Goal: Feedback & Contribution: Contribute content

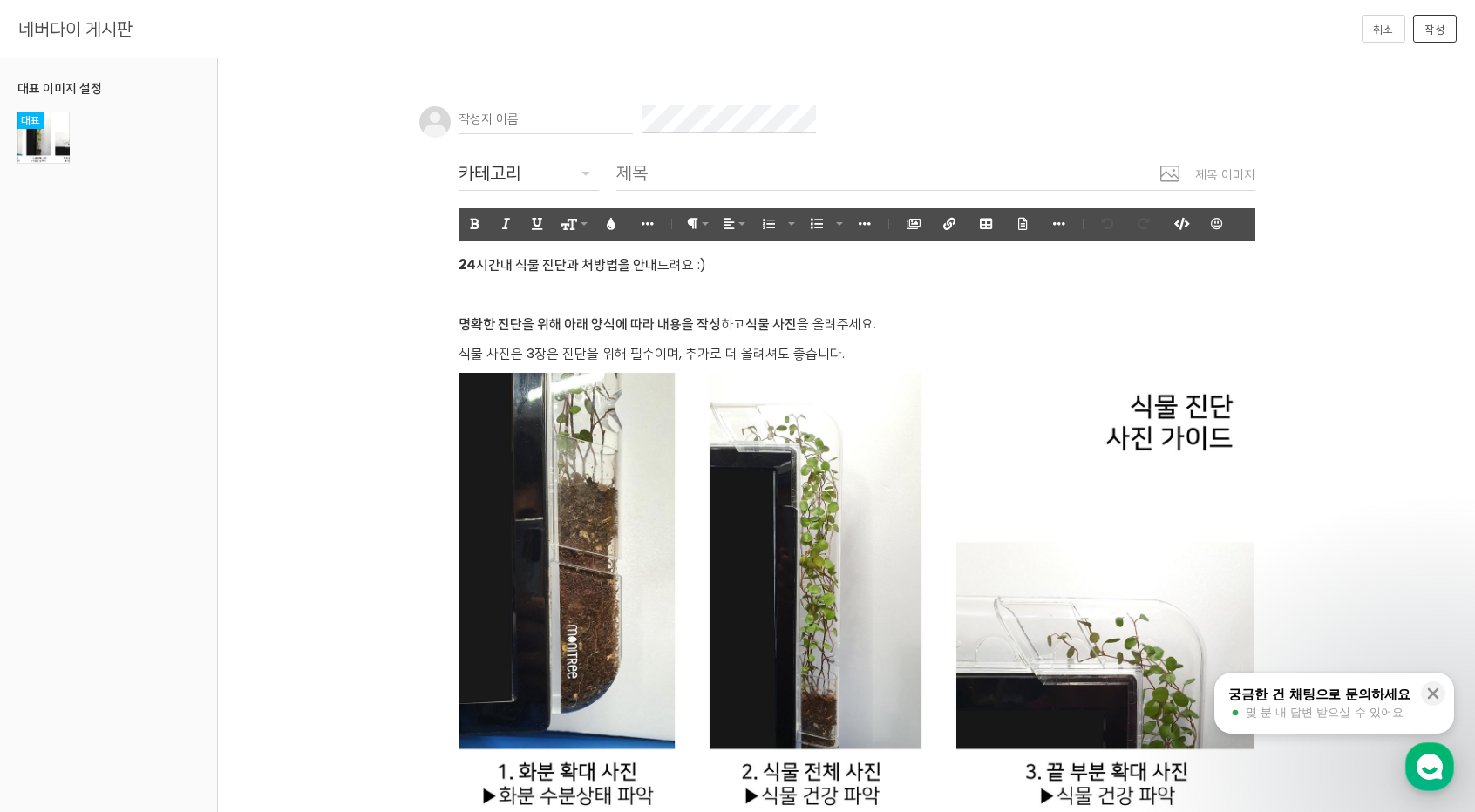
drag, startPoint x: 565, startPoint y: 121, endPoint x: 622, endPoint y: 115, distance: 57.3
click at [565, 121] on input "text" at bounding box center [545, 119] width 174 height 29
paste input "메이저토토놀이터순위 ♾️[DOMAIN_NAME] 코드yy44♾️ 안전토토놀이터목록 스포츠토토추천사이트 축구스포츠토토사이트 스포츠사이트이벤트"
type input "메이저토토놀이터순위 ♾️[DOMAIN_NAME] 코드yy44♾️ 안전토토놀이터목록 스포츠토토추천사이트 축구스포츠토토사이트 스포츠사이트이벤트"
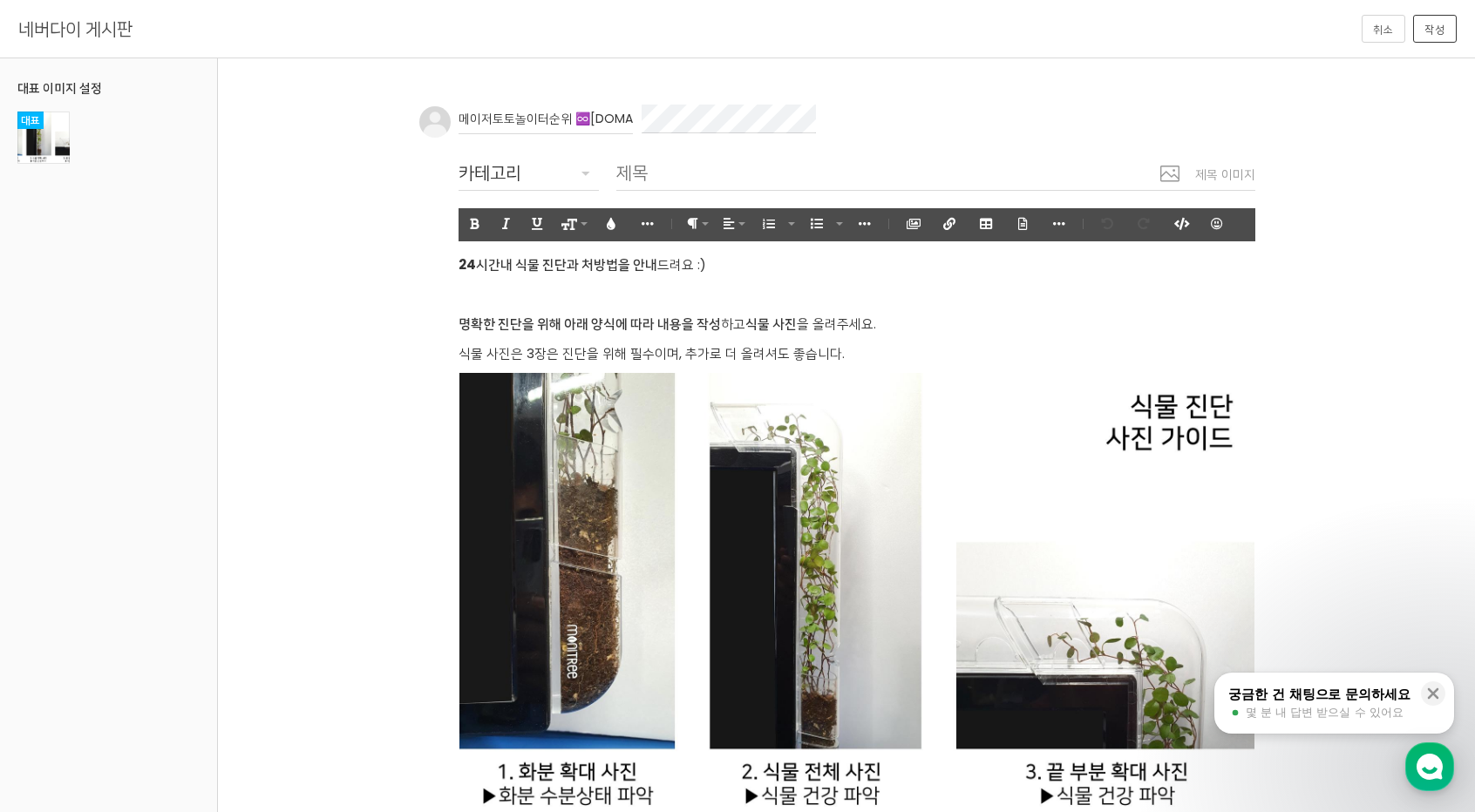
click at [655, 171] on input "text" at bounding box center [935, 172] width 639 height 36
paste input "메이저토토놀이터순위 ♾️[DOMAIN_NAME] 코드yy44♾️ 안전토토놀이터목록 스포츠토토추천사이트 축구스포츠토토사이트 스포츠사이트이벤트"
type input "메이저토토놀이터순위 ♾️[DOMAIN_NAME] 코드yy44♾️ 안전토토놀이터목록 스포츠토토추천사이트 축구스포츠토토사이트 스포츠사이트이벤트"
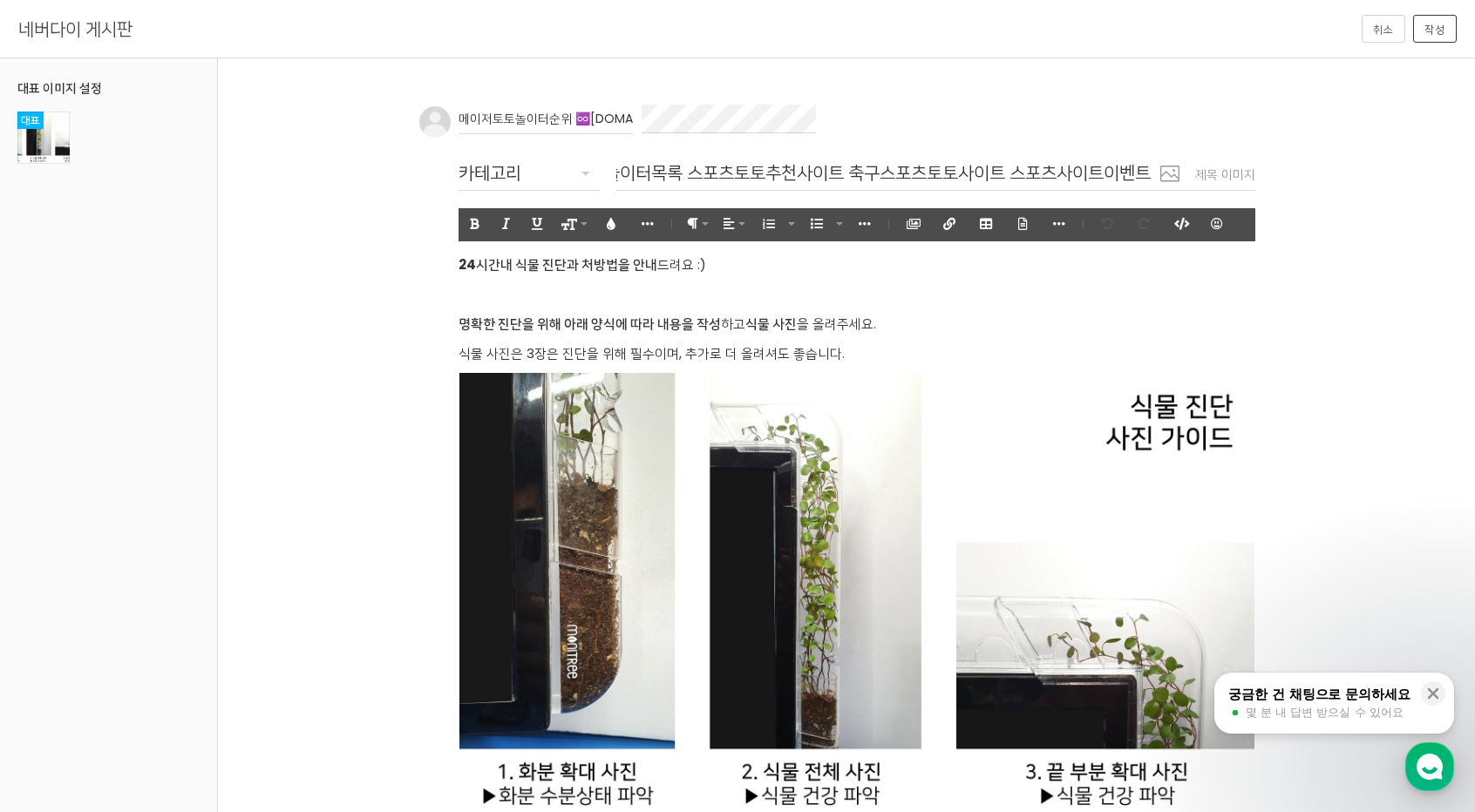
click at [579, 167] on div "카테고리" at bounding box center [528, 172] width 140 height 27
click at [551, 223] on body "알림 뒤로 알림 설정 뒤로 더보기 게시물 알림 내 글 반응 내가 작성한 게시물이나 댓글에 다른 사람이 댓글이나 답글을 작성하면 알려줍니다. 공…" at bounding box center [737, 709] width 1475 height 1261
click at [797, 214] on button "코드보기" at bounding box center [1181, 224] width 33 height 32
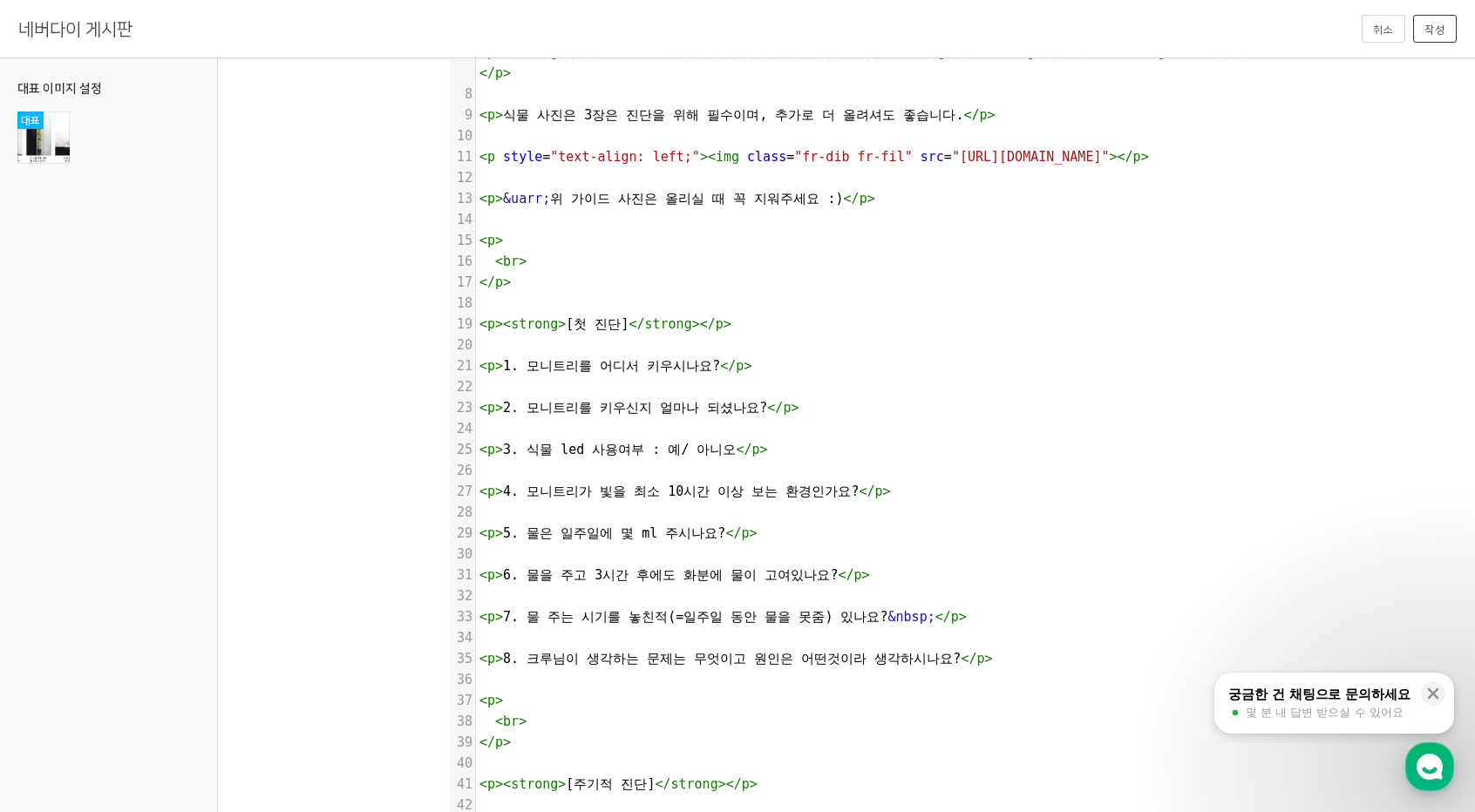
scroll to position [373, 0]
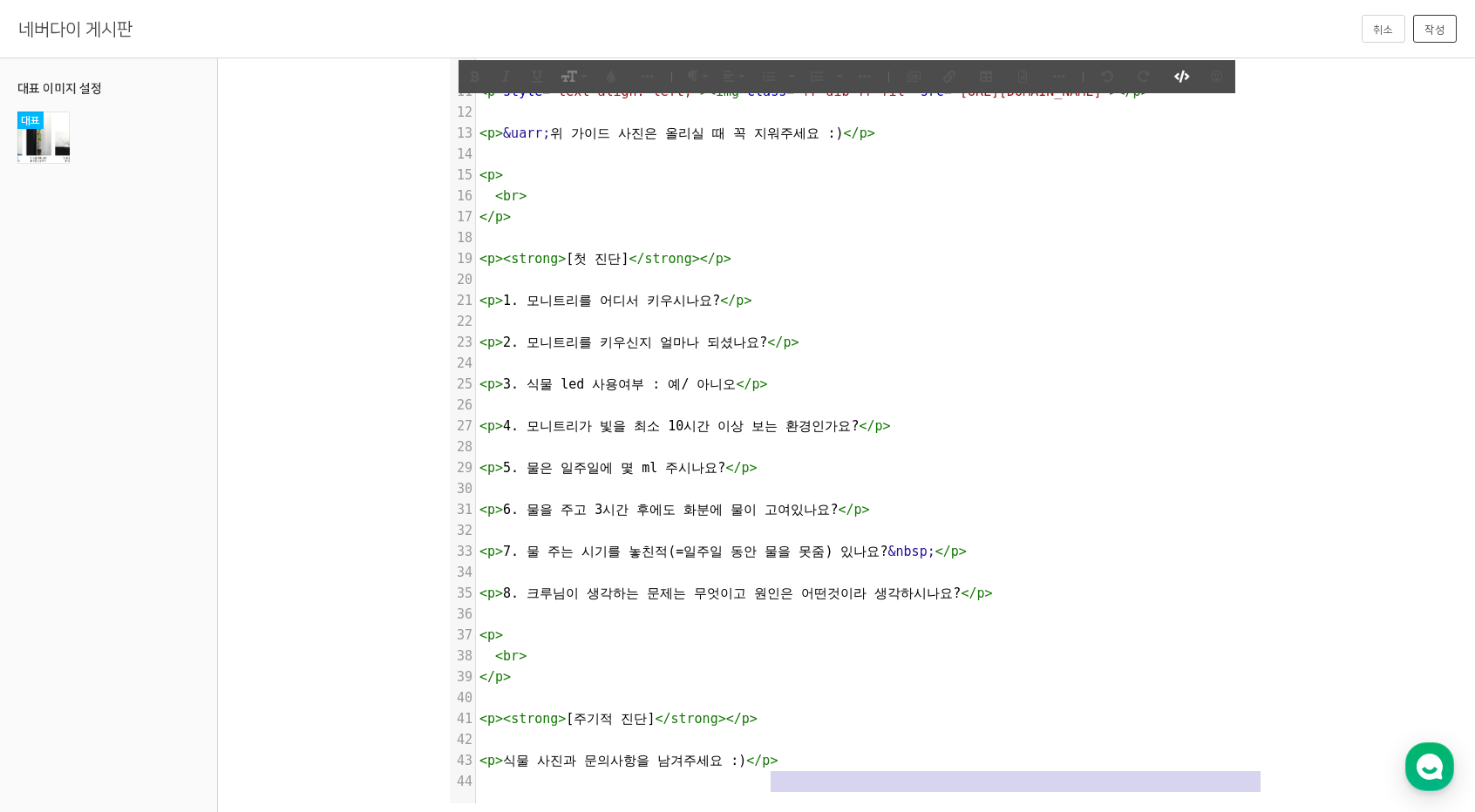
type textarea "<l><ipsumd>83sit am con adip el</seddoe>tem :)</i> <u> <la> </e> <d><magnaa>eni…"
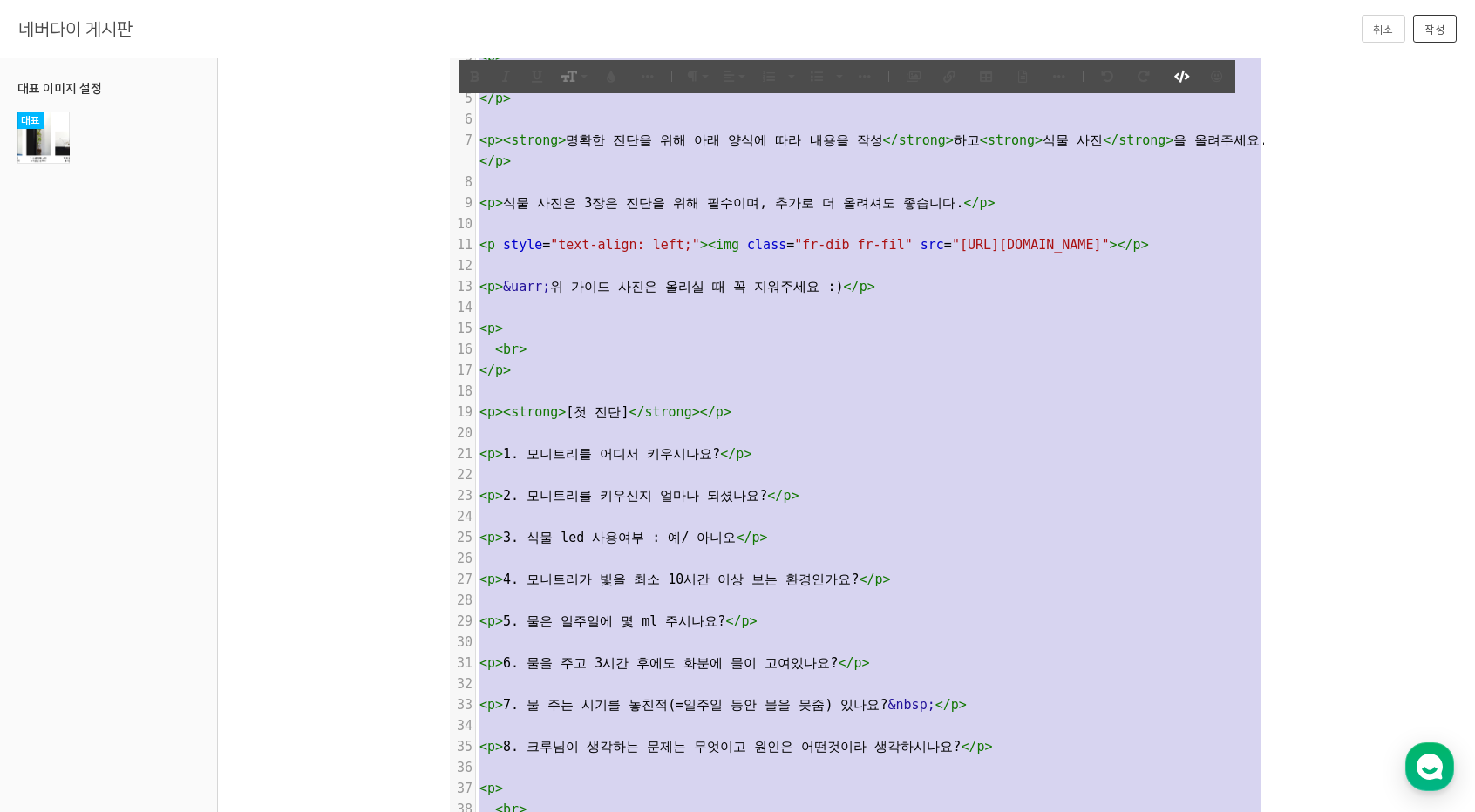
drag, startPoint x: 805, startPoint y: 789, endPoint x: 0, endPoint y: -76, distance: 1181.6
click at [0, 0] on html "알림 뒤로 알림 설정 뒤로 더보기 게시물 알림 내 글 반응 내가 작성한 게시물이나 댓글에 다른 사람이 댓글이나 답글을 작성하면 알려줍니다. 공…" at bounding box center [737, 199] width 1475 height 812
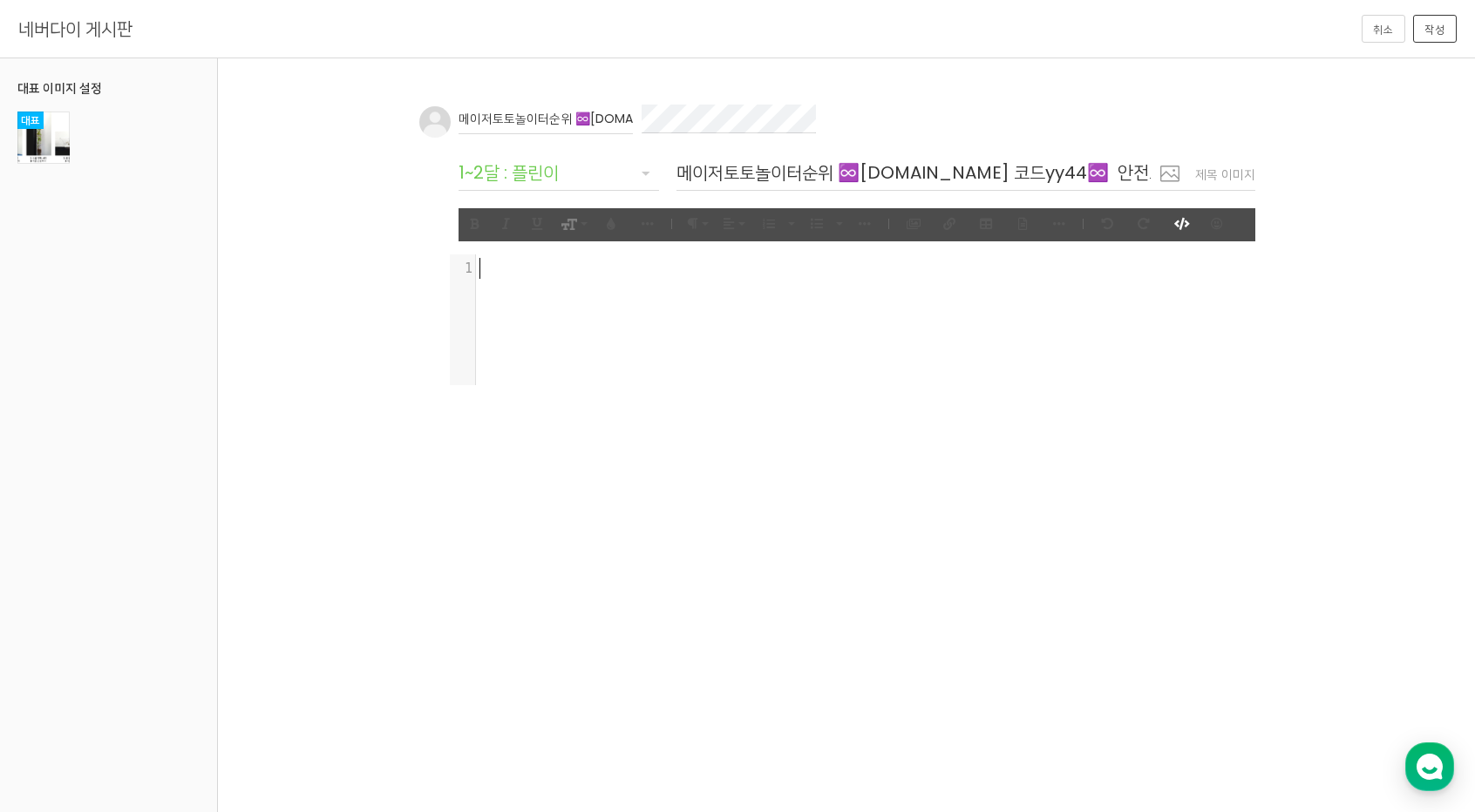
click at [797, 389] on div "메이저토토놀이터순위 ♾️[DOMAIN_NAME] 코드yy44♾️ 안전토토놀이터목록 스포츠토토추천사이트 축구스포츠토토사이트 스포츠사이트이벤트 제…" at bounding box center [840, 236] width 858 height 315
click at [797, 224] on icon "button" at bounding box center [1180, 224] width 12 height 12
click at [797, 27] on button "작성" at bounding box center [1436, 28] width 44 height 27
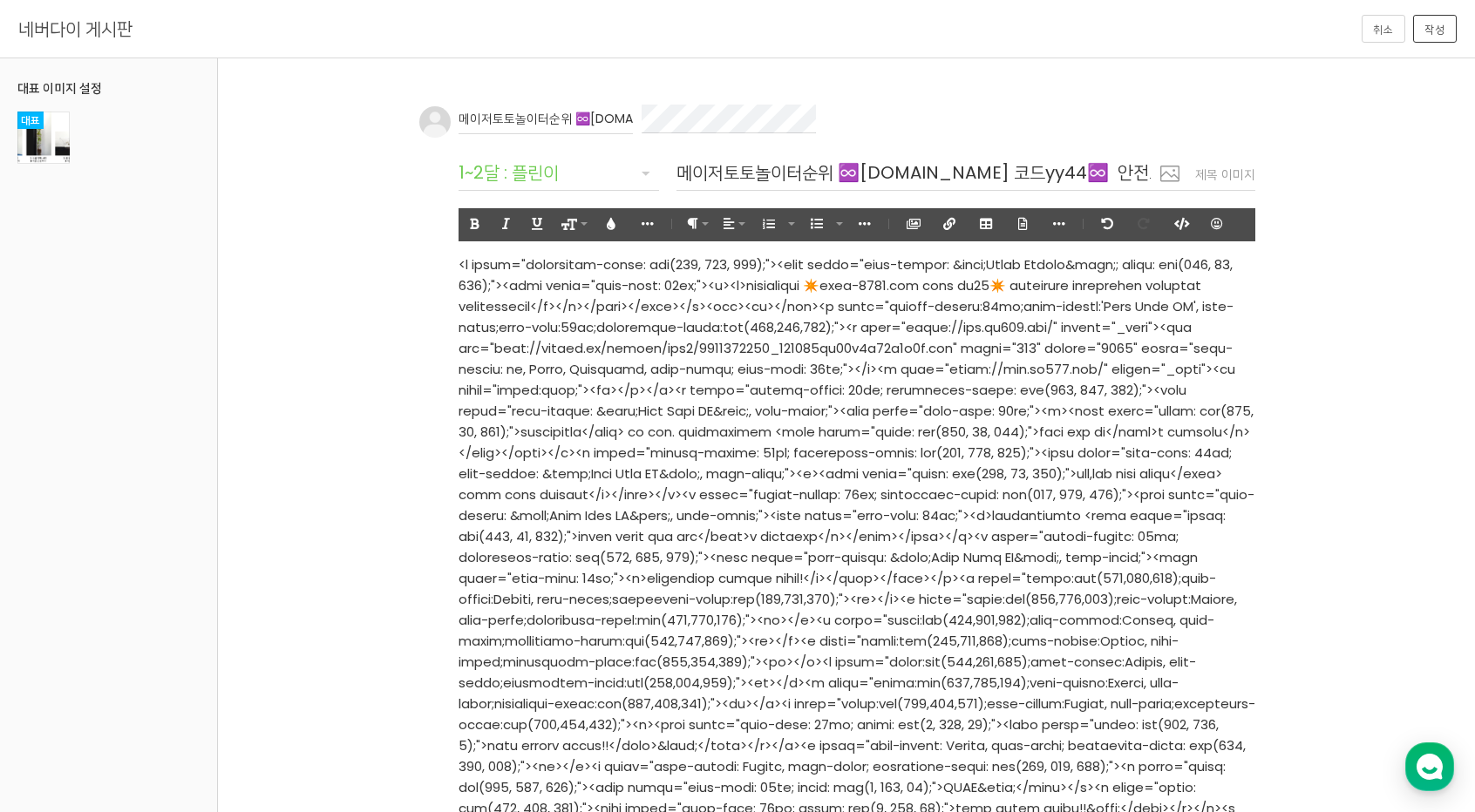
scroll to position [857277, 6]
click at [797, 222] on icon "button" at bounding box center [1180, 224] width 12 height 12
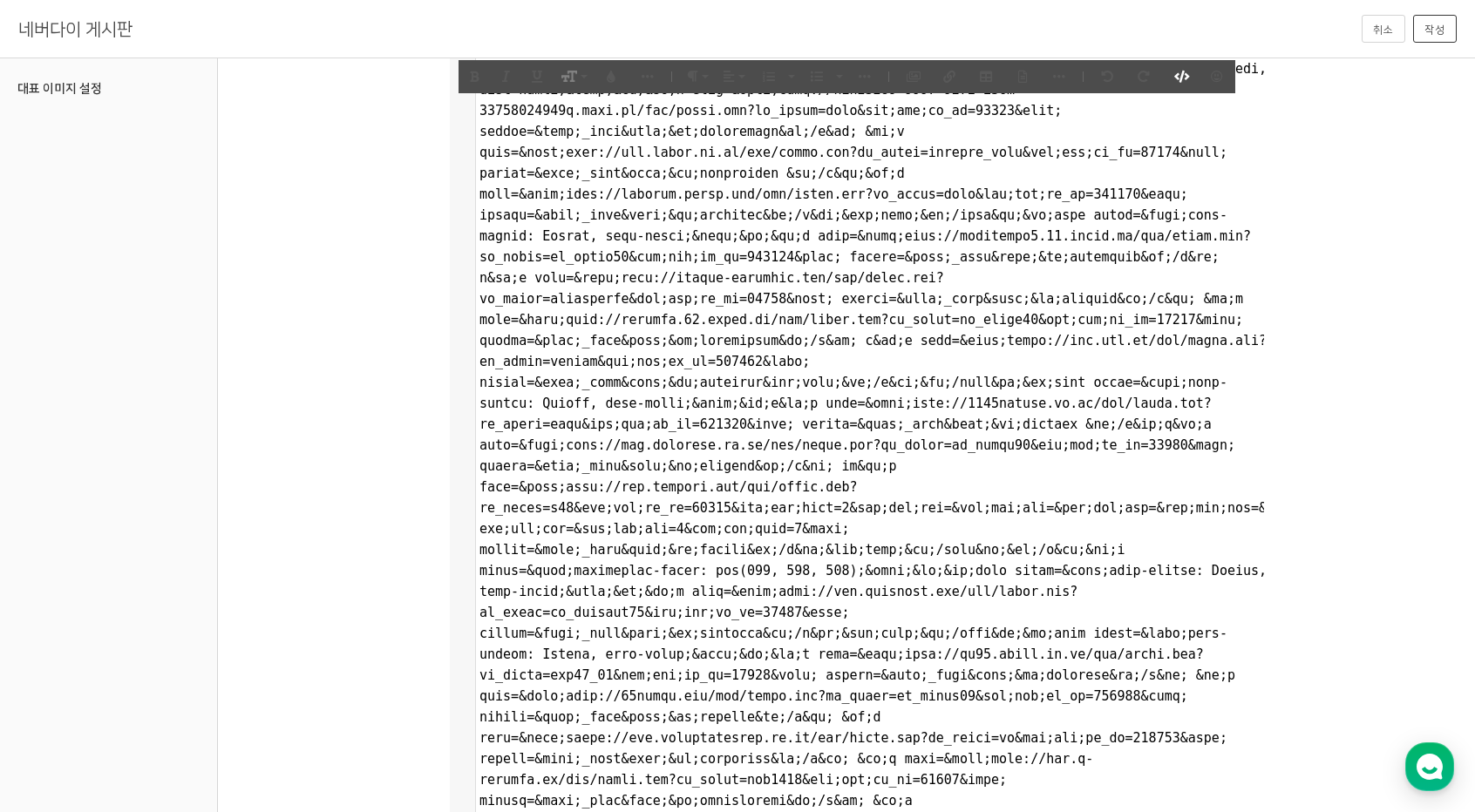
type textarea "-"
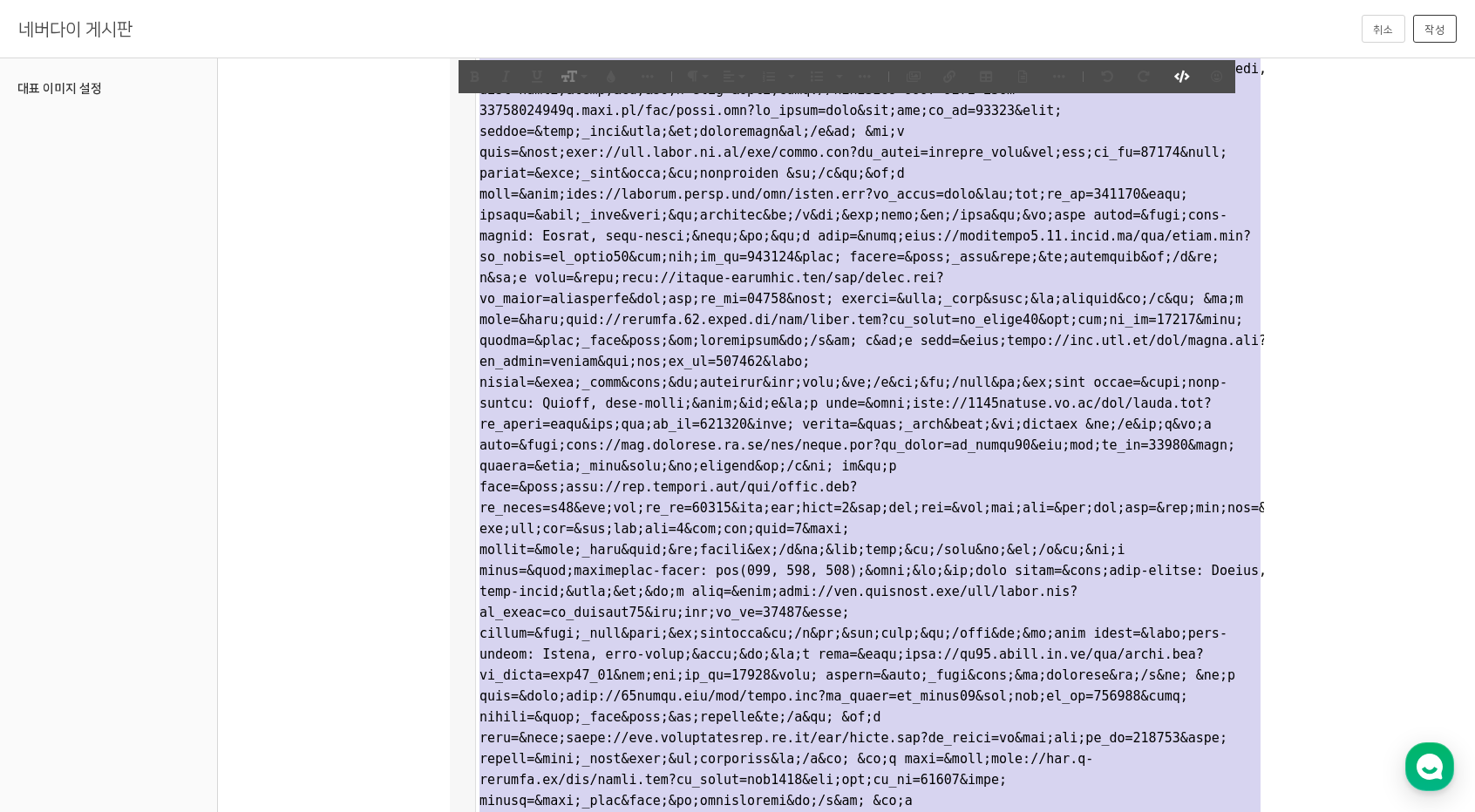
scroll to position [14317, 0]
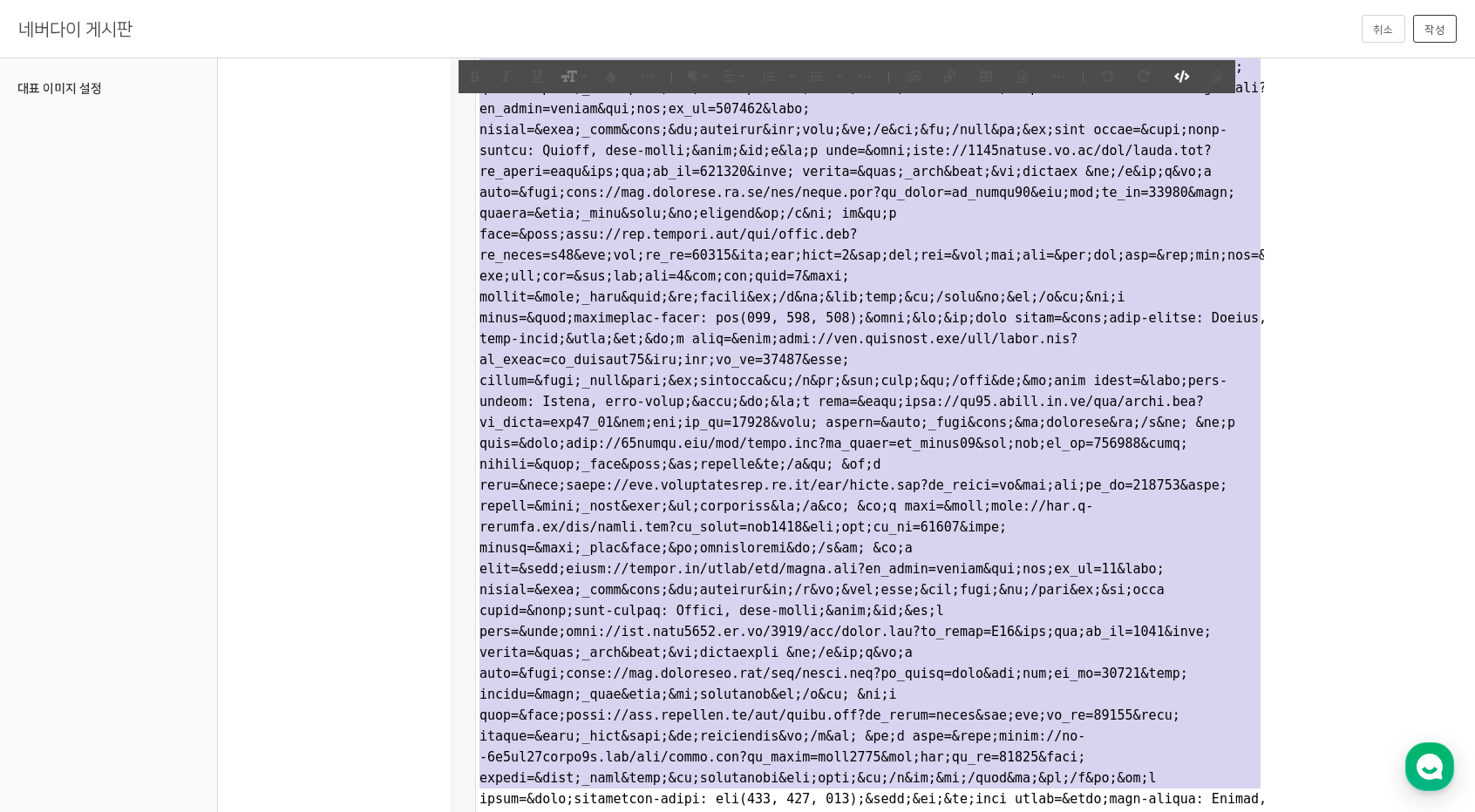
paste textarea
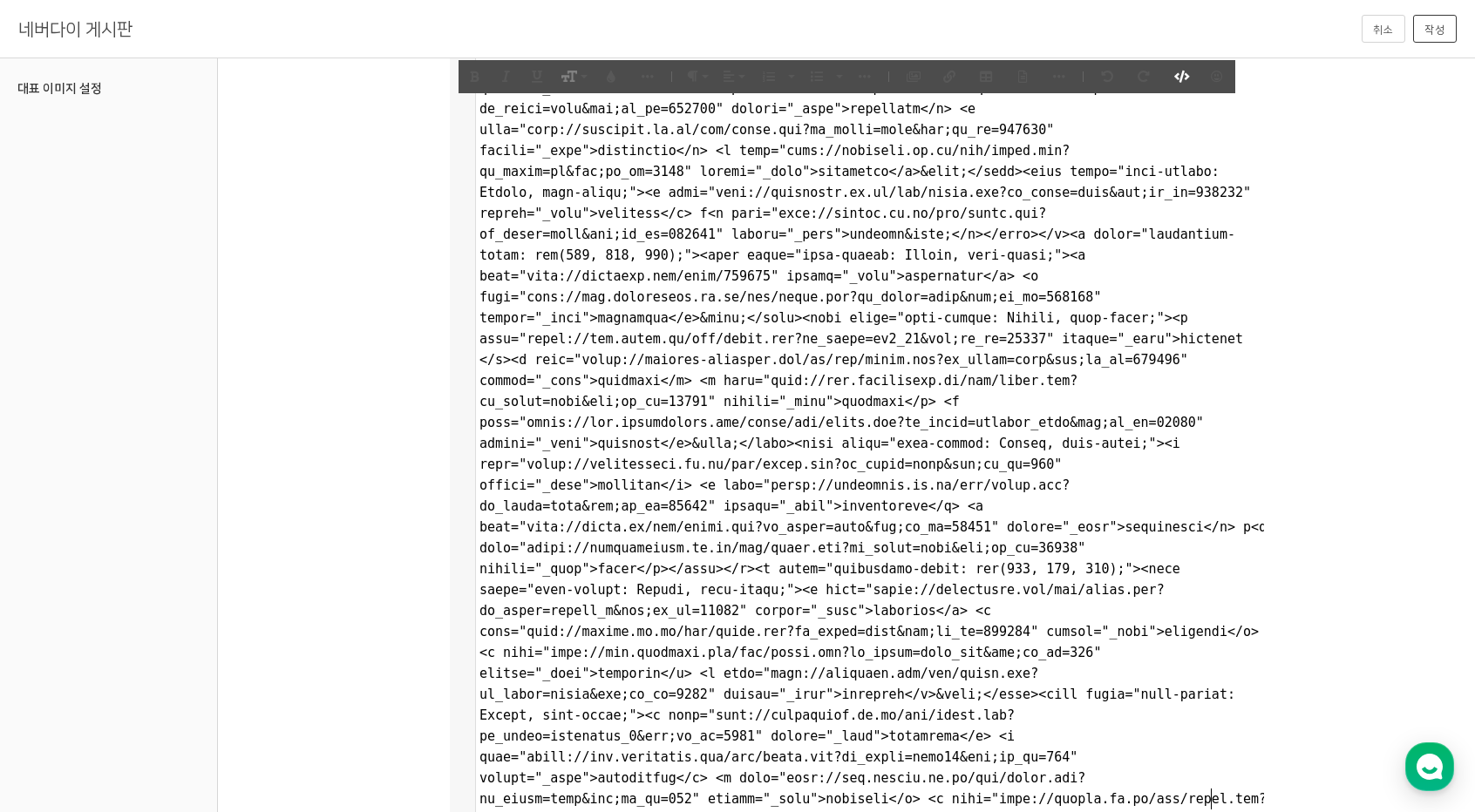
scroll to position [4, 0]
click at [797, 25] on button "작성" at bounding box center [1436, 28] width 44 height 27
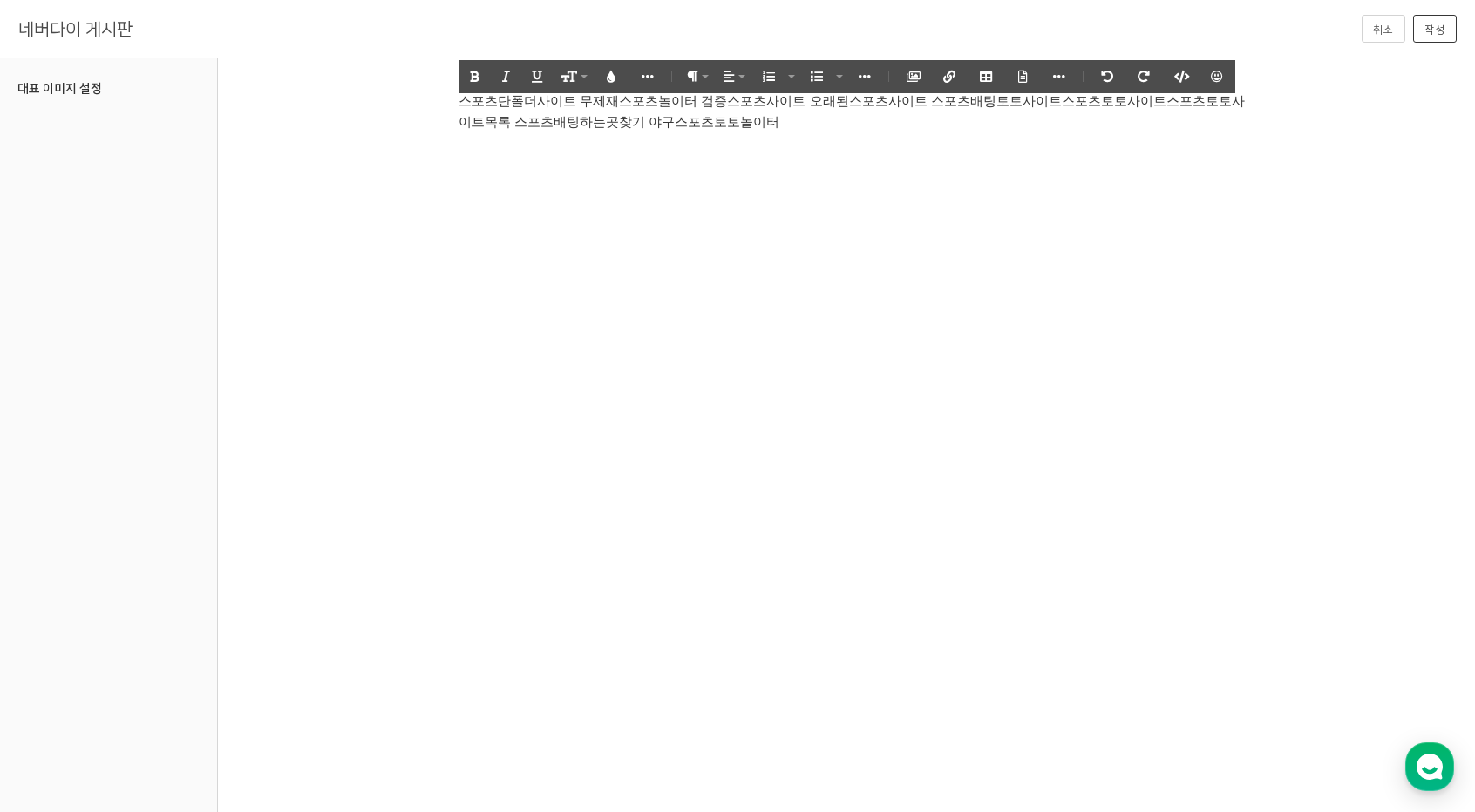
scroll to position [9969, 0]
